Goal: Transaction & Acquisition: Purchase product/service

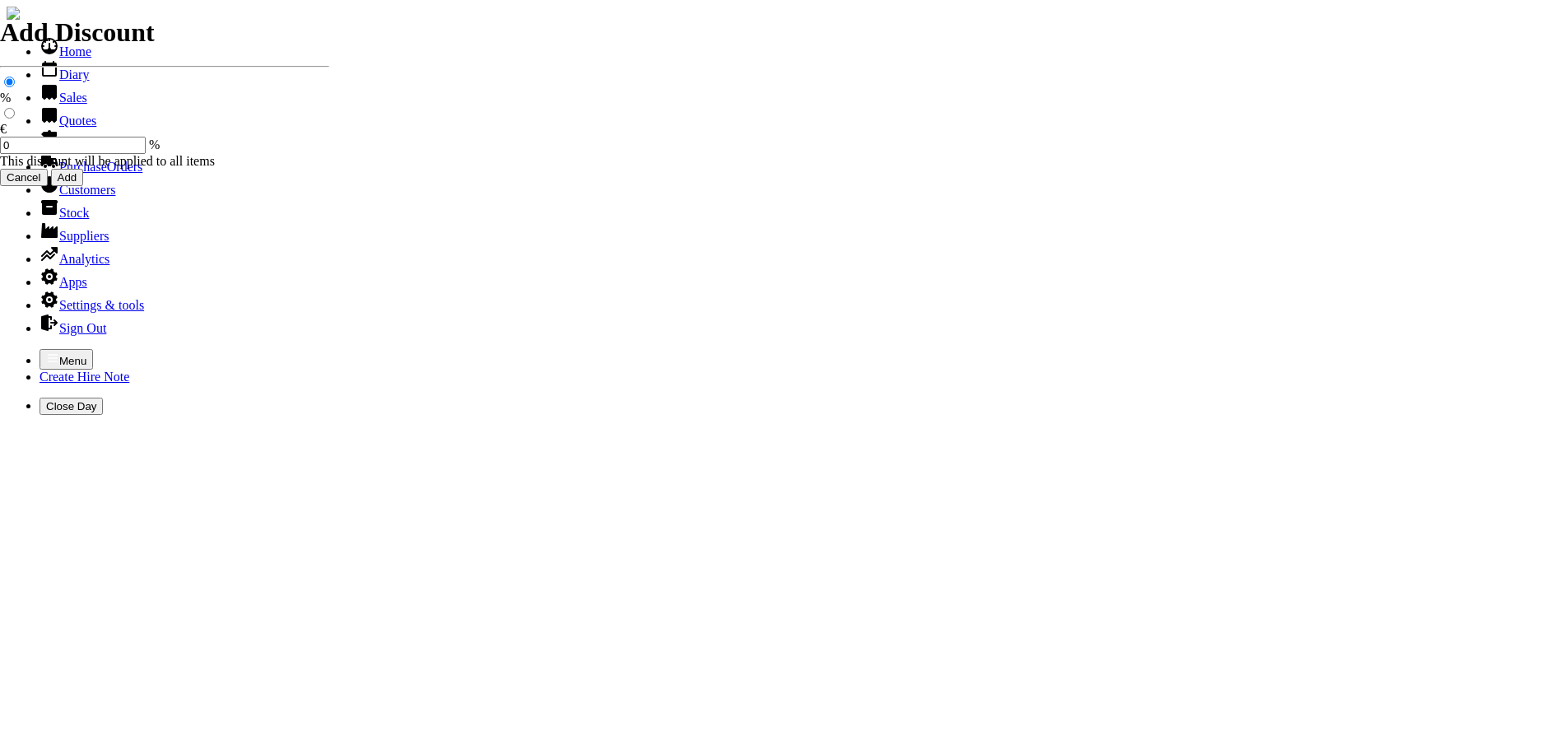
select select "HO"
click at [47, 352] on icon "button" at bounding box center [53, 358] width 13 height 13
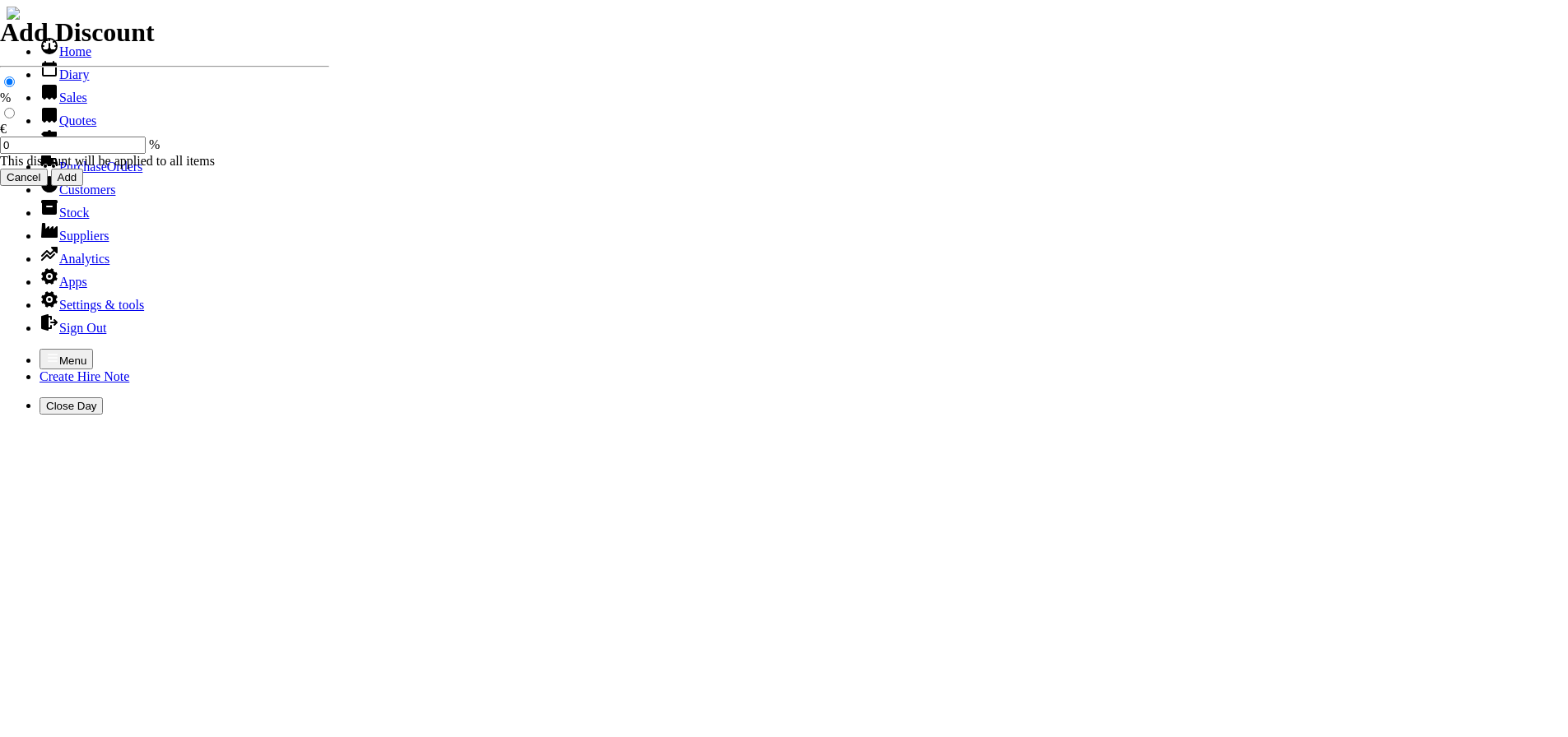
click at [51, 104] on link "Sales" at bounding box center [62, 97] width 47 height 14
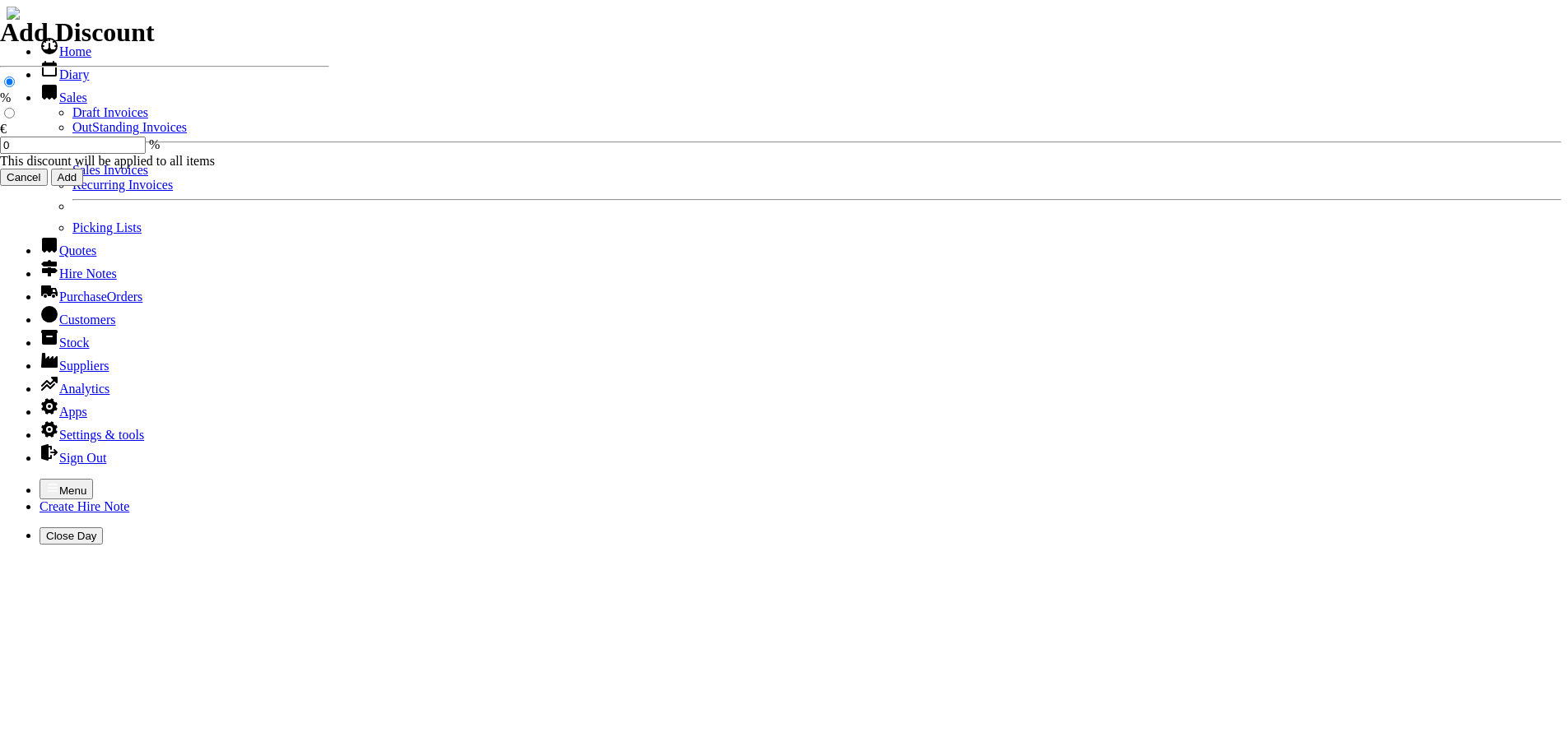
click at [73, 177] on link "Sales Invoices" at bounding box center [110, 169] width 75 height 14
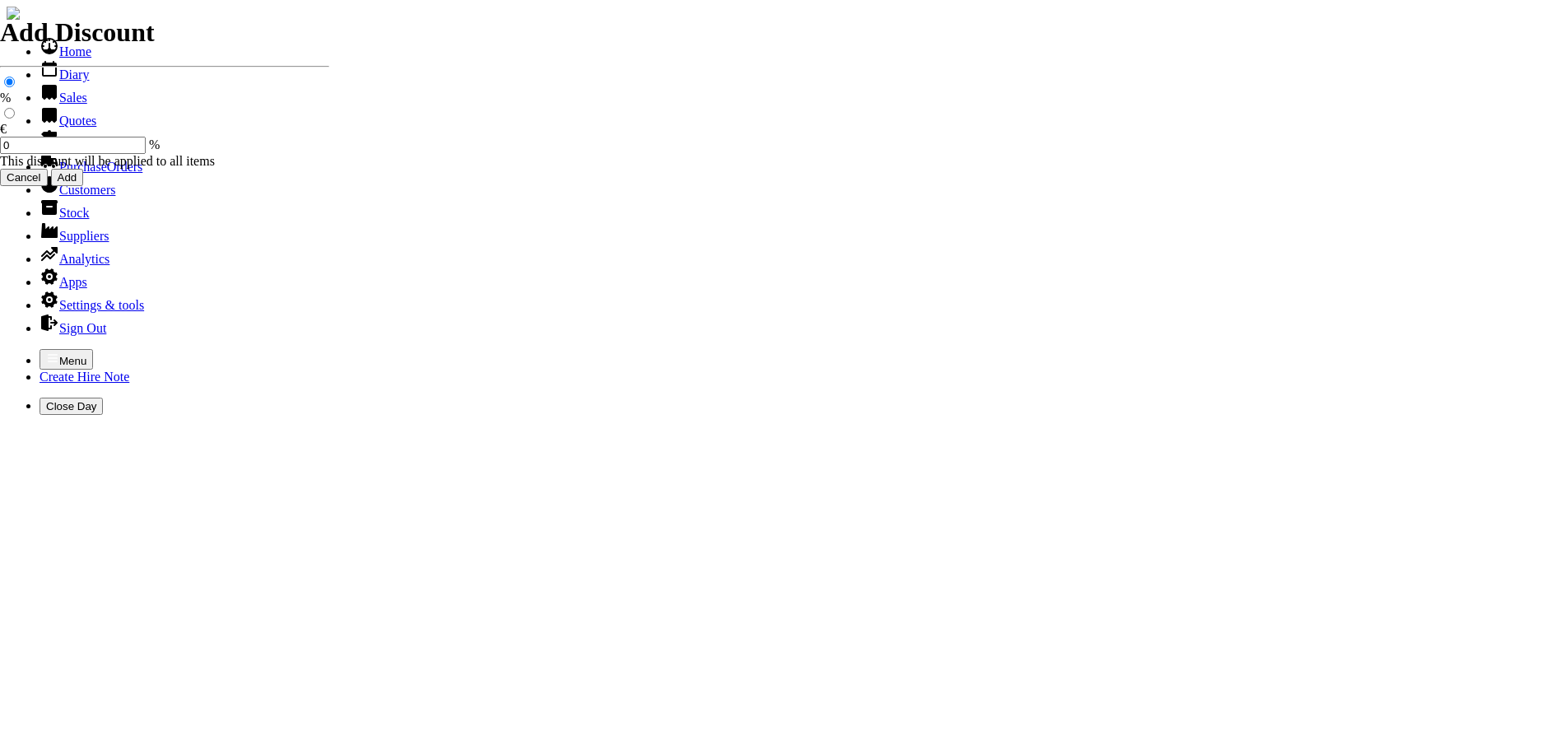
select select "HO"
type input "SUNCROFT"
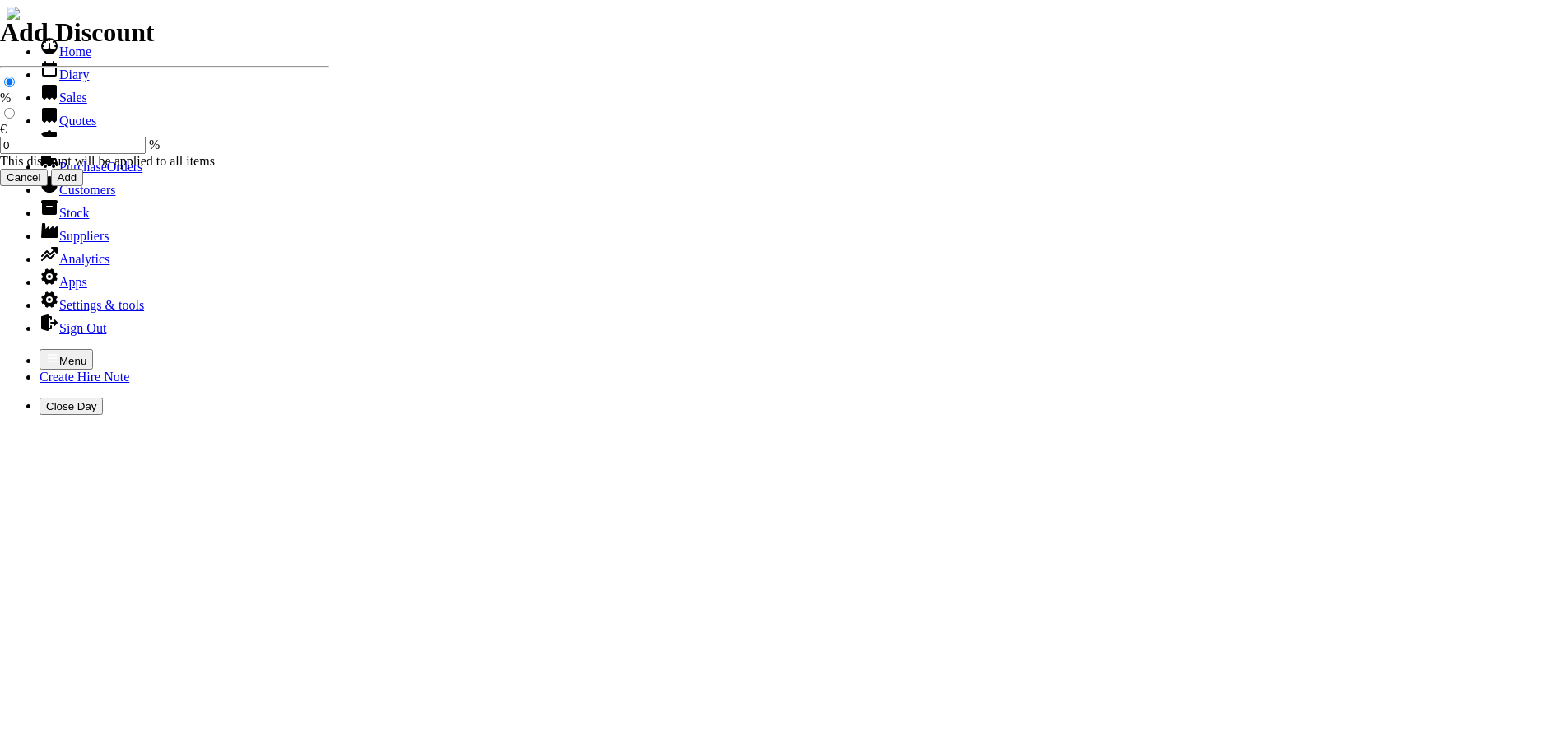
type input "P"
type input "PJ"
type input "spurious goods"
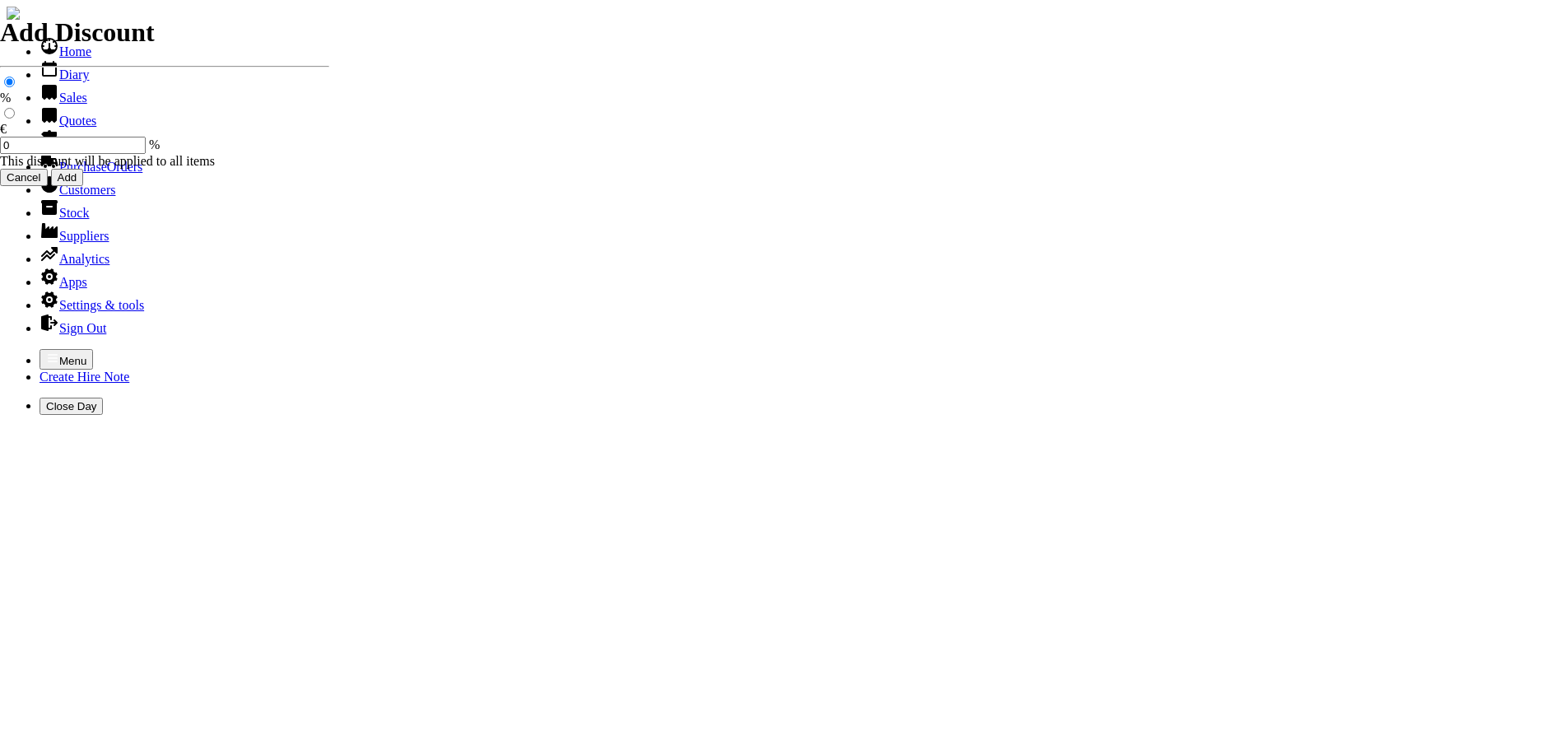
type input "s"
type input "LOAD & TRIM STRIMMER HEADS"
type input "29.50"
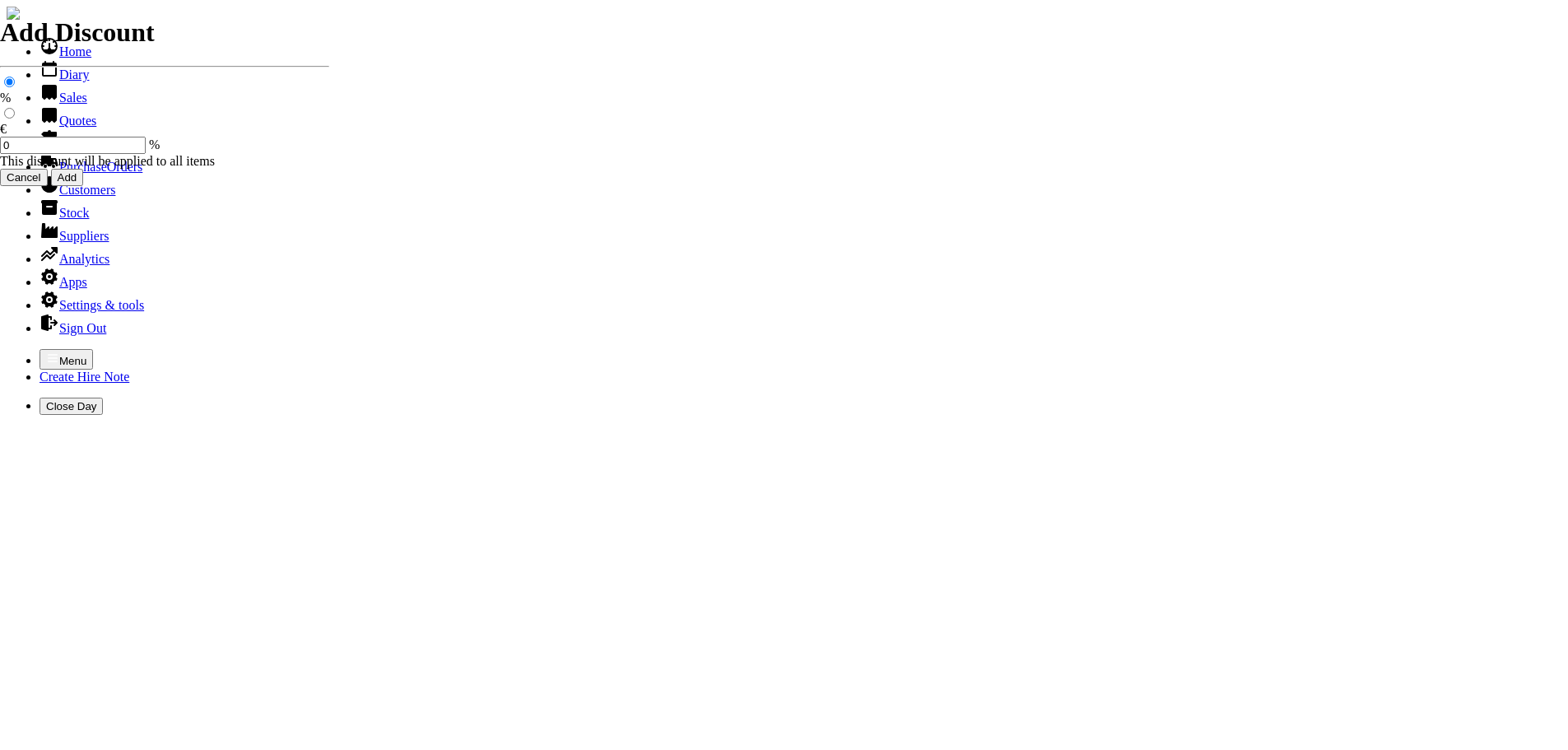
type input "2"
type input "spurious goods"
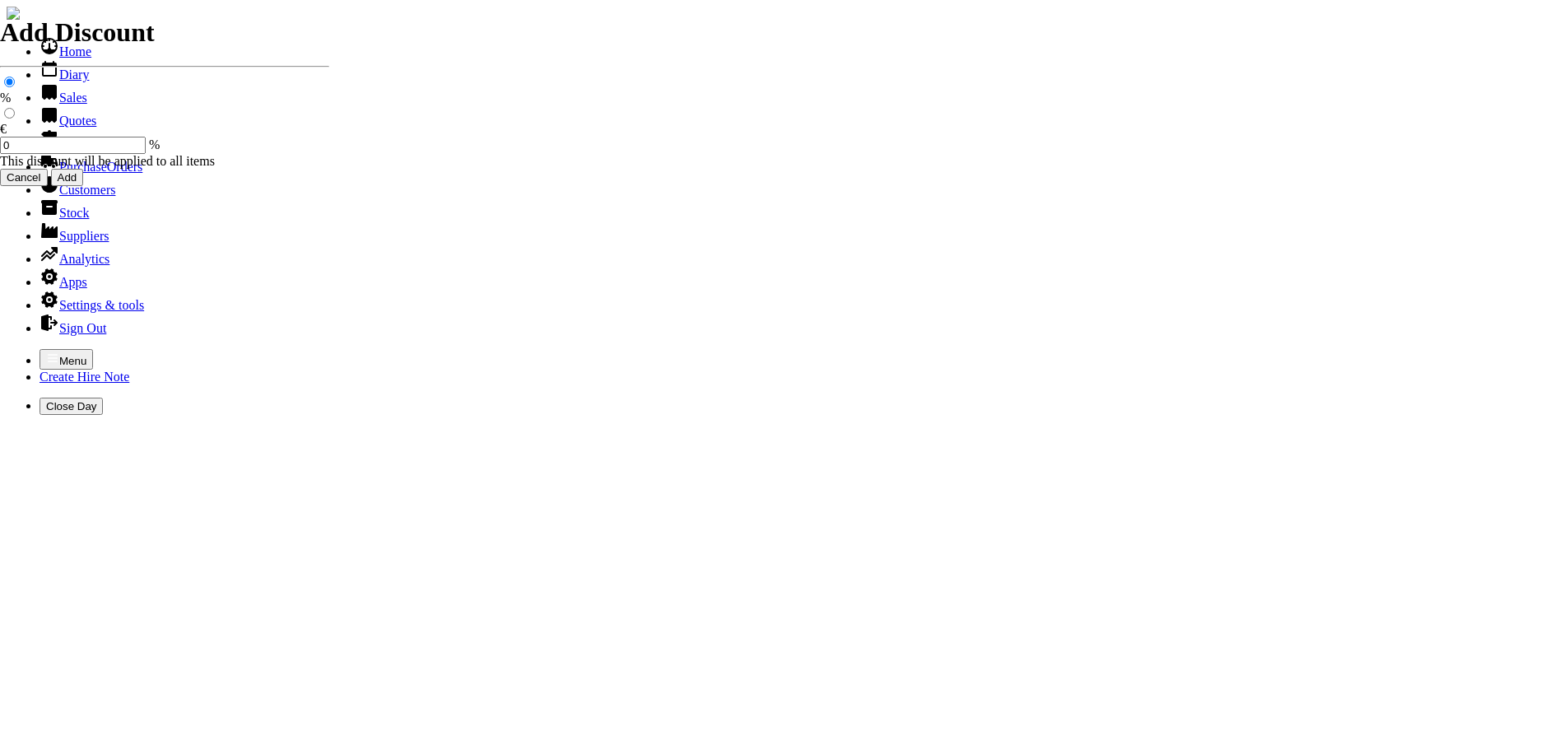
type input "s"
type input "3MM STRIMMER CORD ( SQUARE )"
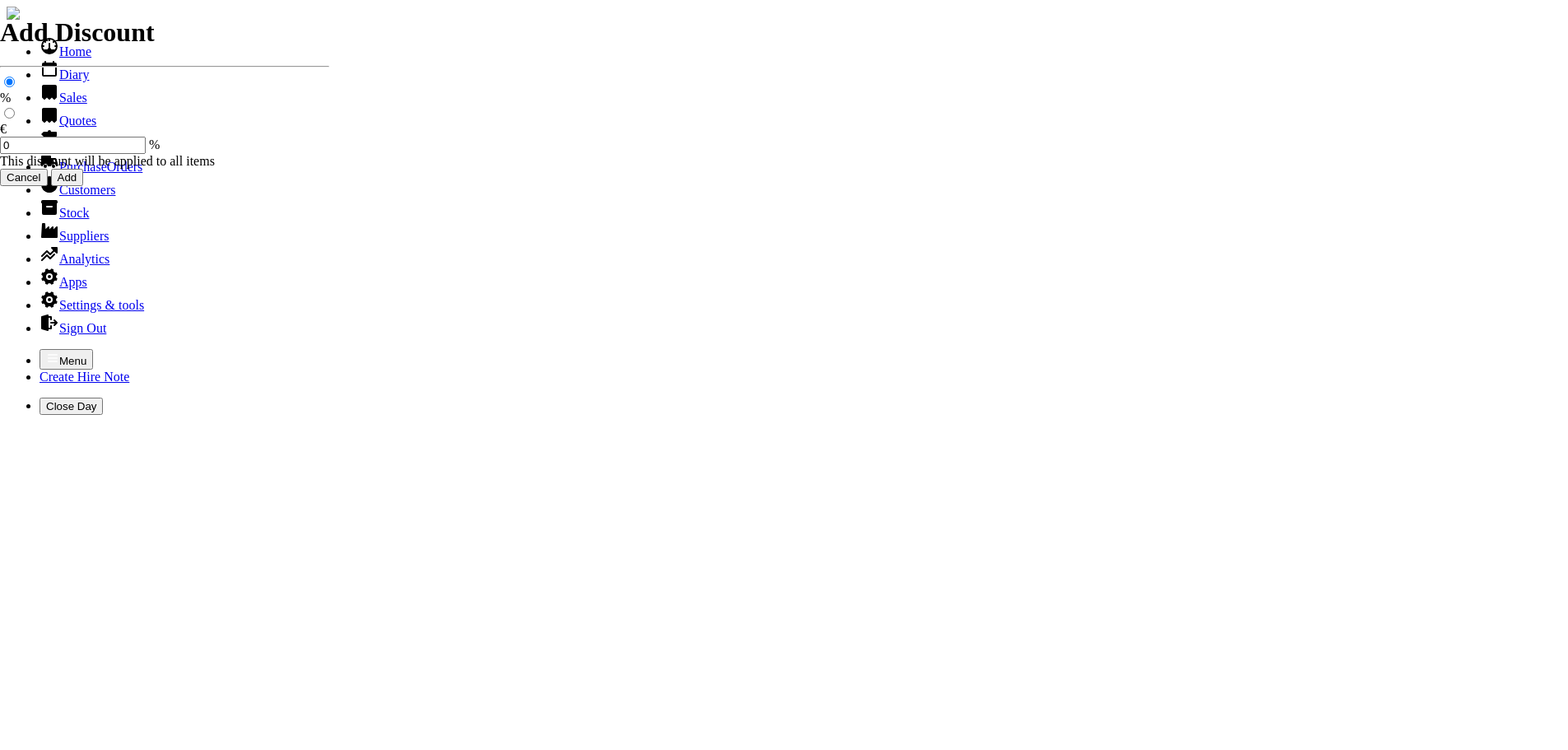
type input "5.50"
type input "6.50"
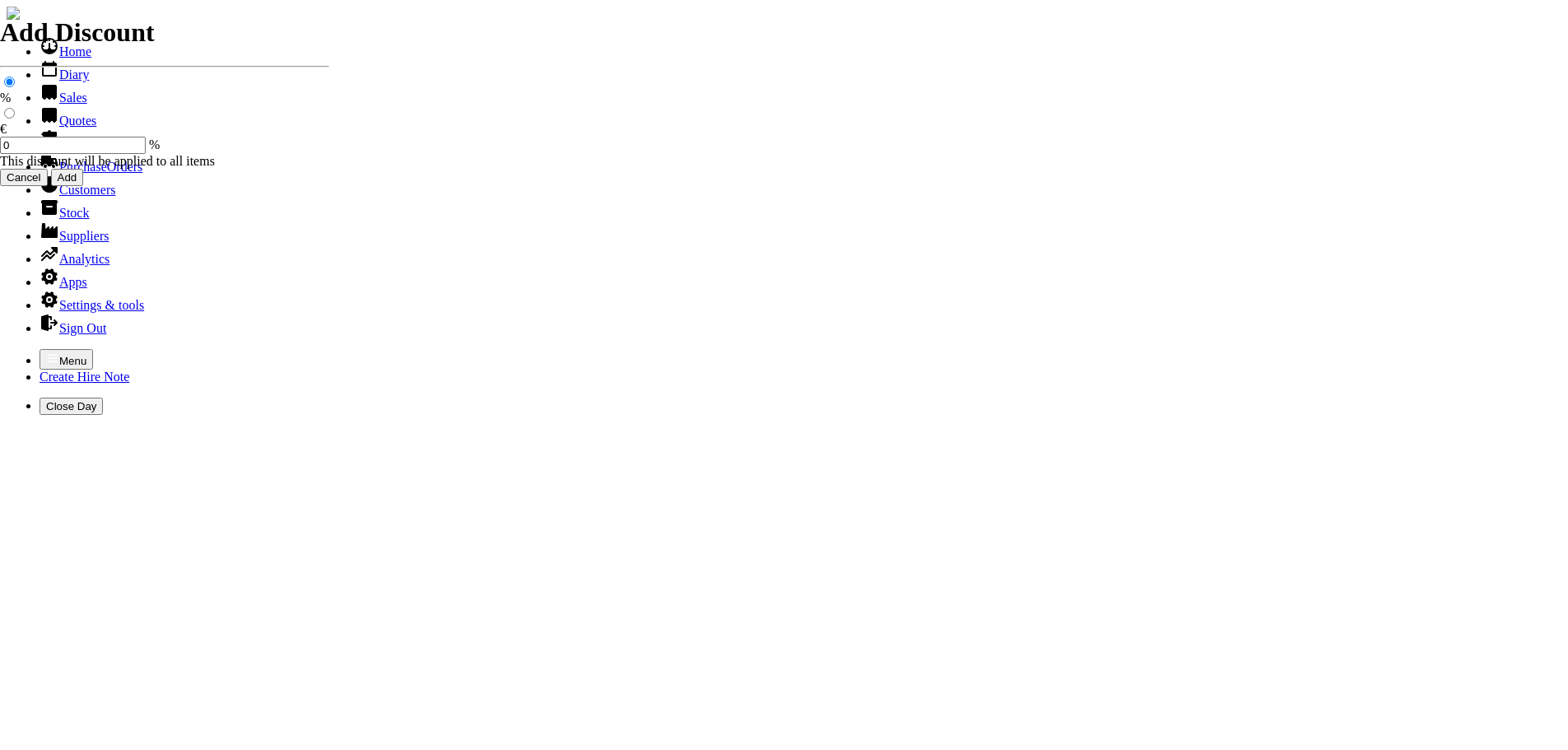
type input "6.00"
type input "101532"
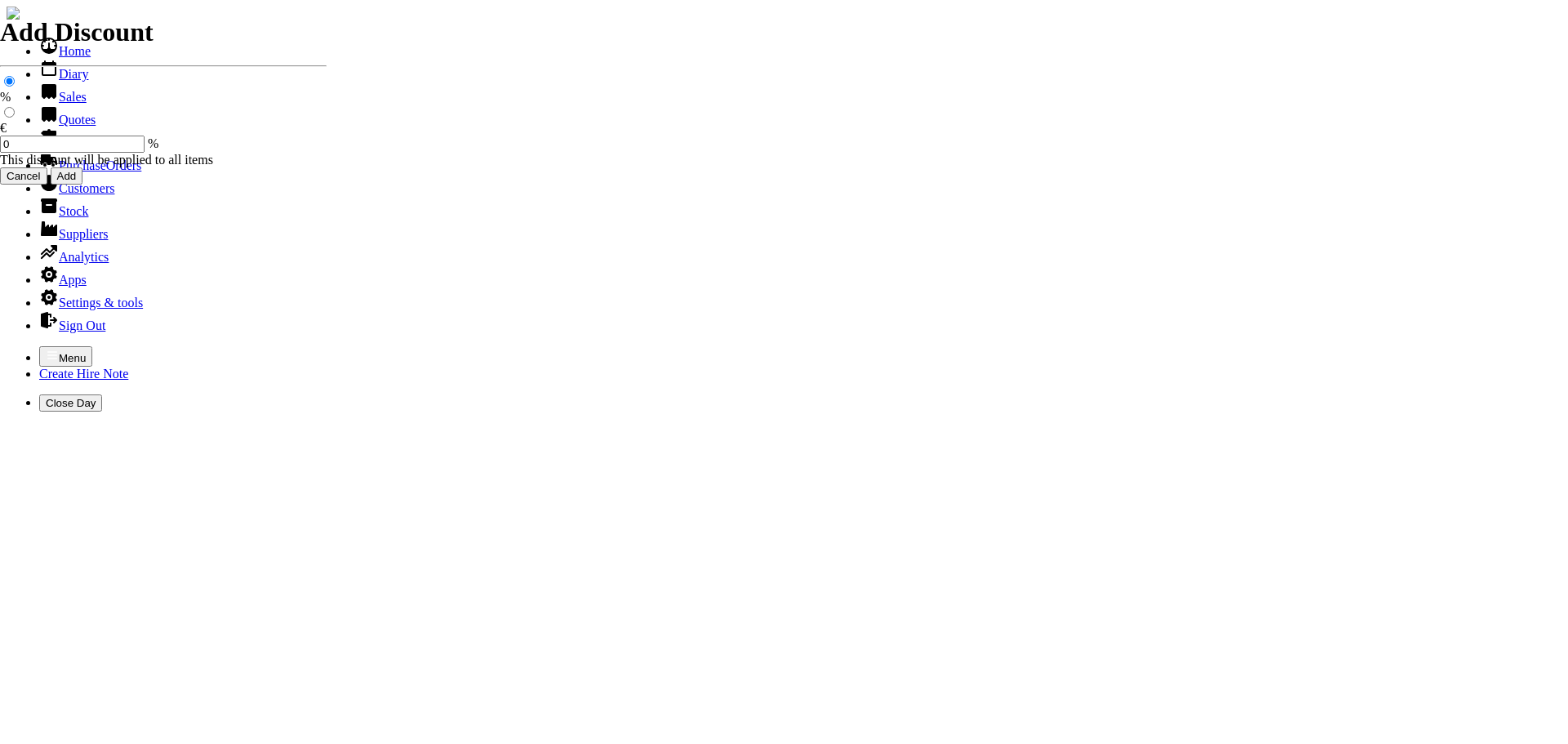
type input "aidanduggan@msn.com"
type input "AIDAN DUGGAN"
select select "HO"
